Goal: Information Seeking & Learning: Learn about a topic

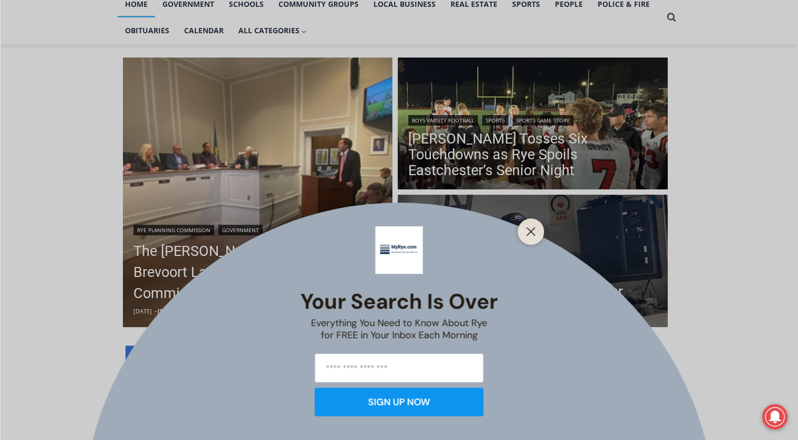
scroll to position [308, 0]
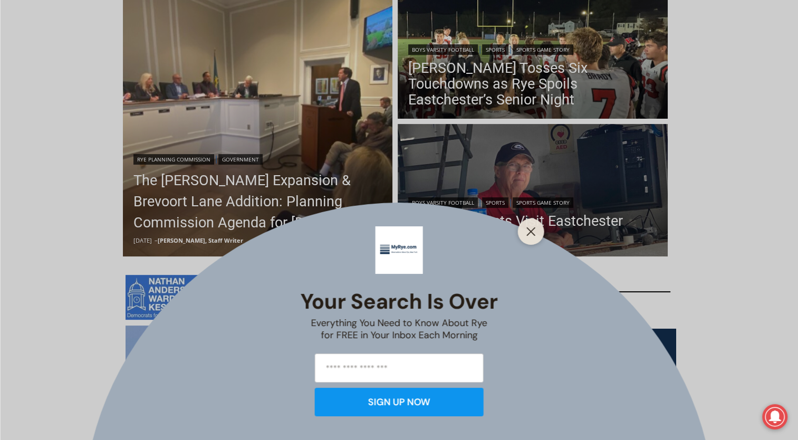
click at [521, 231] on div at bounding box center [531, 231] width 26 height 26
click at [526, 231] on icon "Close" at bounding box center [530, 231] width 9 height 9
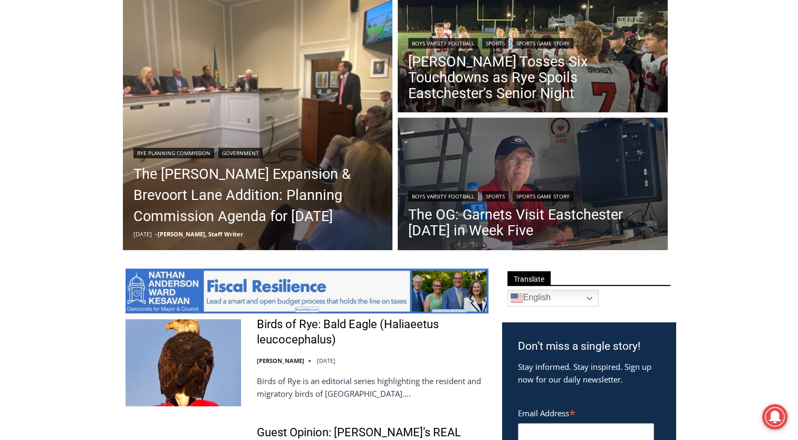
scroll to position [312, 0]
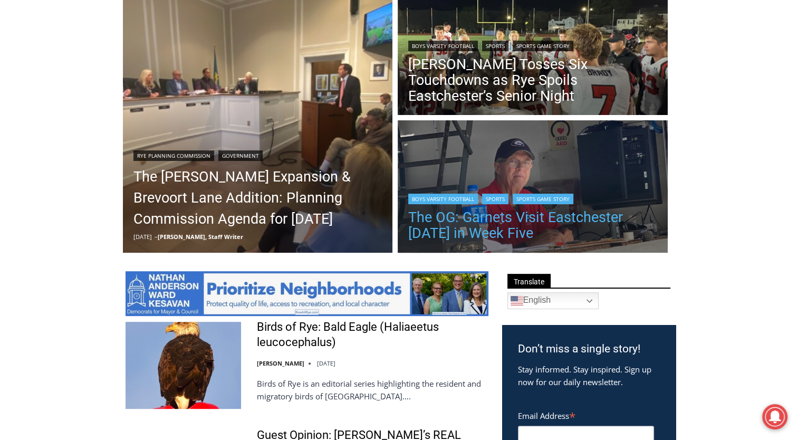
click at [549, 218] on link "The OG: Garnets Visit Eastchester [DATE] in Week Five" at bounding box center [532, 225] width 249 height 32
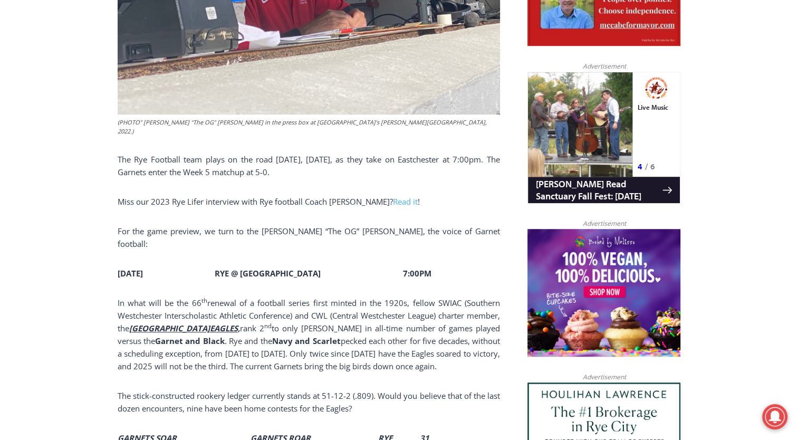
scroll to position [668, 0]
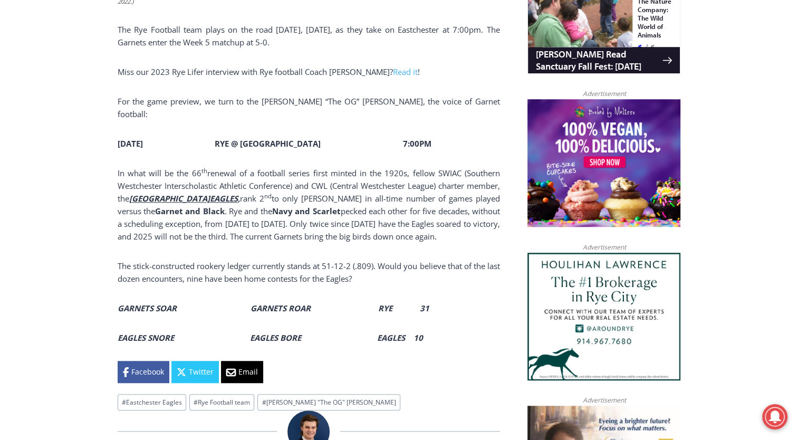
scroll to position [0, 0]
